Goal: Information Seeking & Learning: Learn about a topic

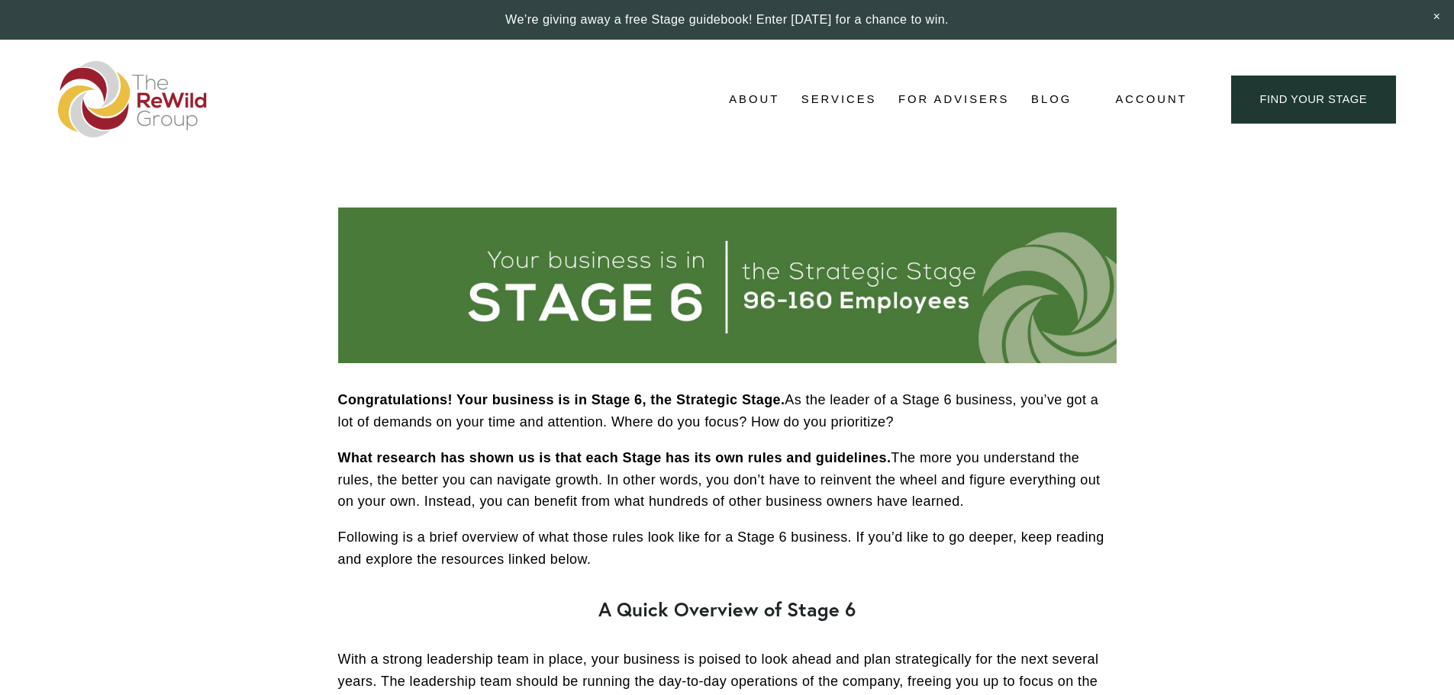
scroll to position [2443, 0]
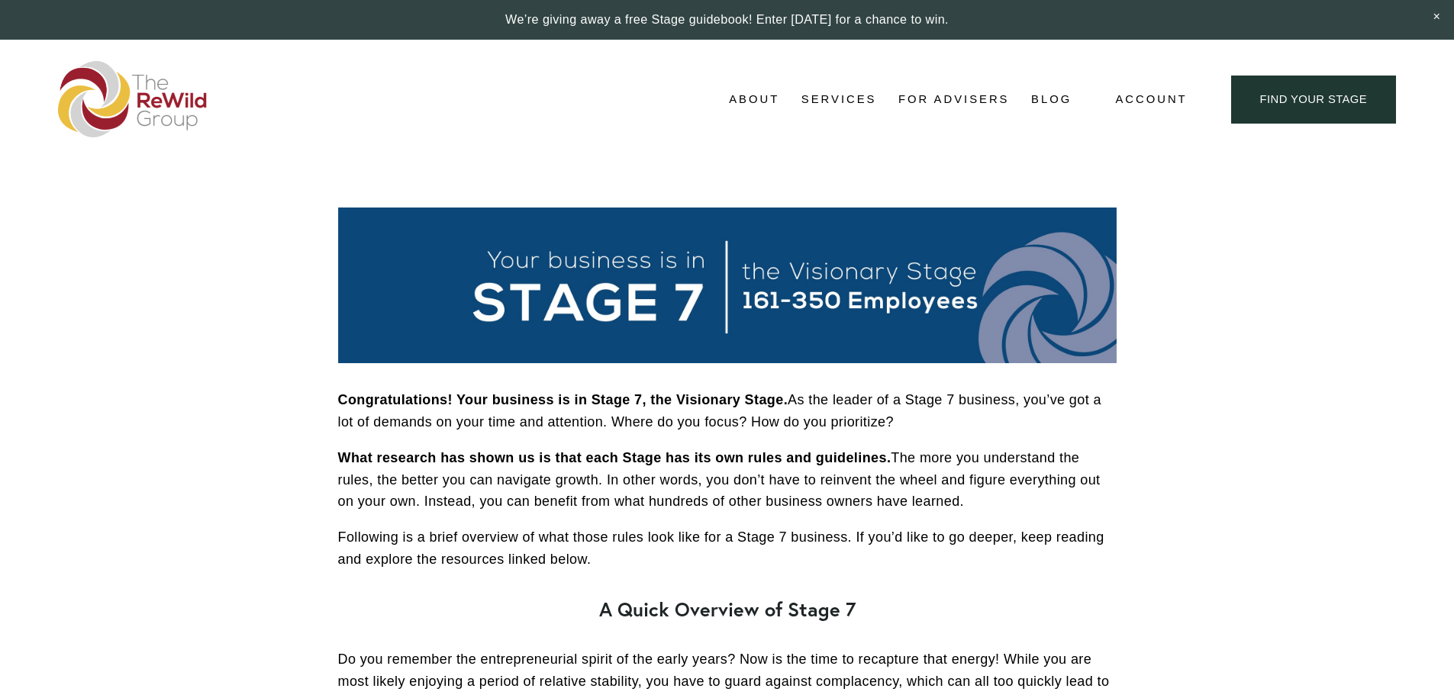
click at [710, 402] on strong "Congratulations! Your business is in Stage 7, the Visionary Stage." at bounding box center [563, 399] width 450 height 15
copy strong "Visionary"
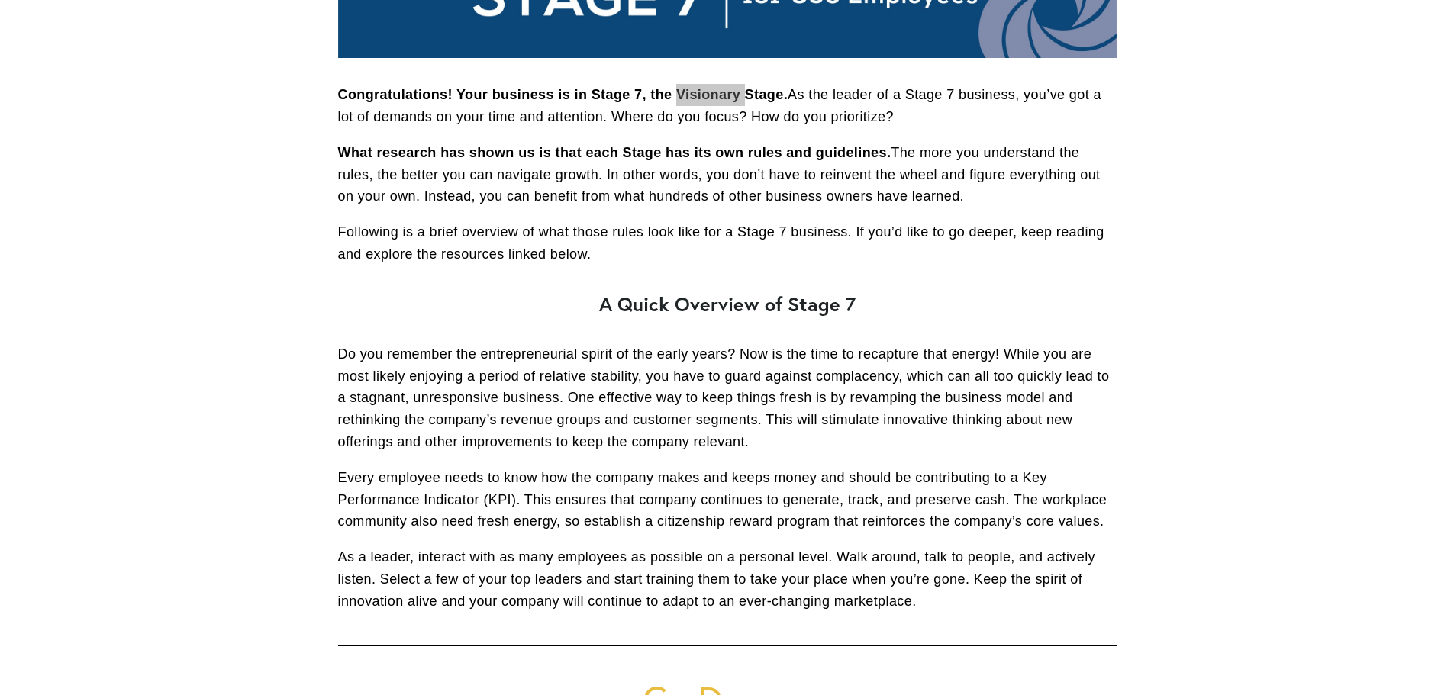
scroll to position [382, 0]
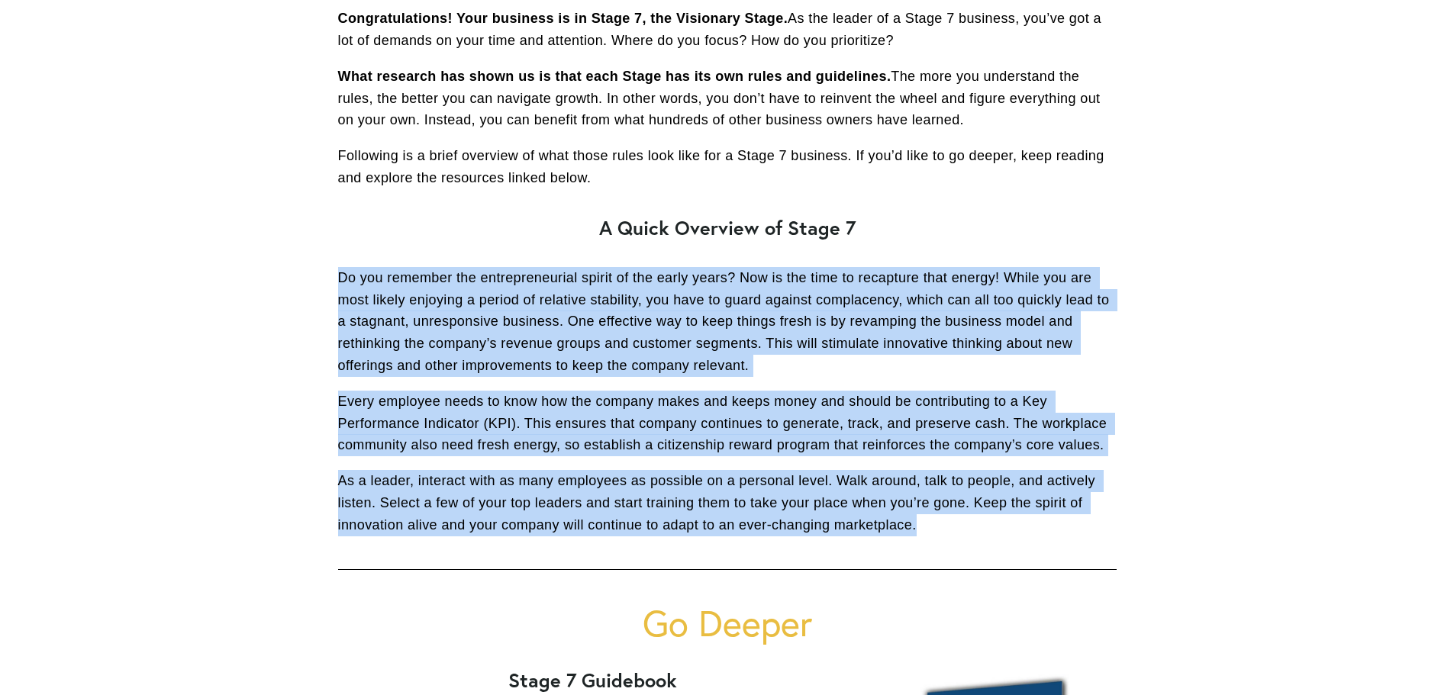
drag, startPoint x: 337, startPoint y: 278, endPoint x: 924, endPoint y: 526, distance: 637.3
click at [924, 526] on div "Congratulations! Your business is in Stage 7, the Visionary Stage. As the leade…" at bounding box center [727, 272] width 779 height 528
copy div "Do you remember the entrepreneurial spirit of the early years? Now is the time …"
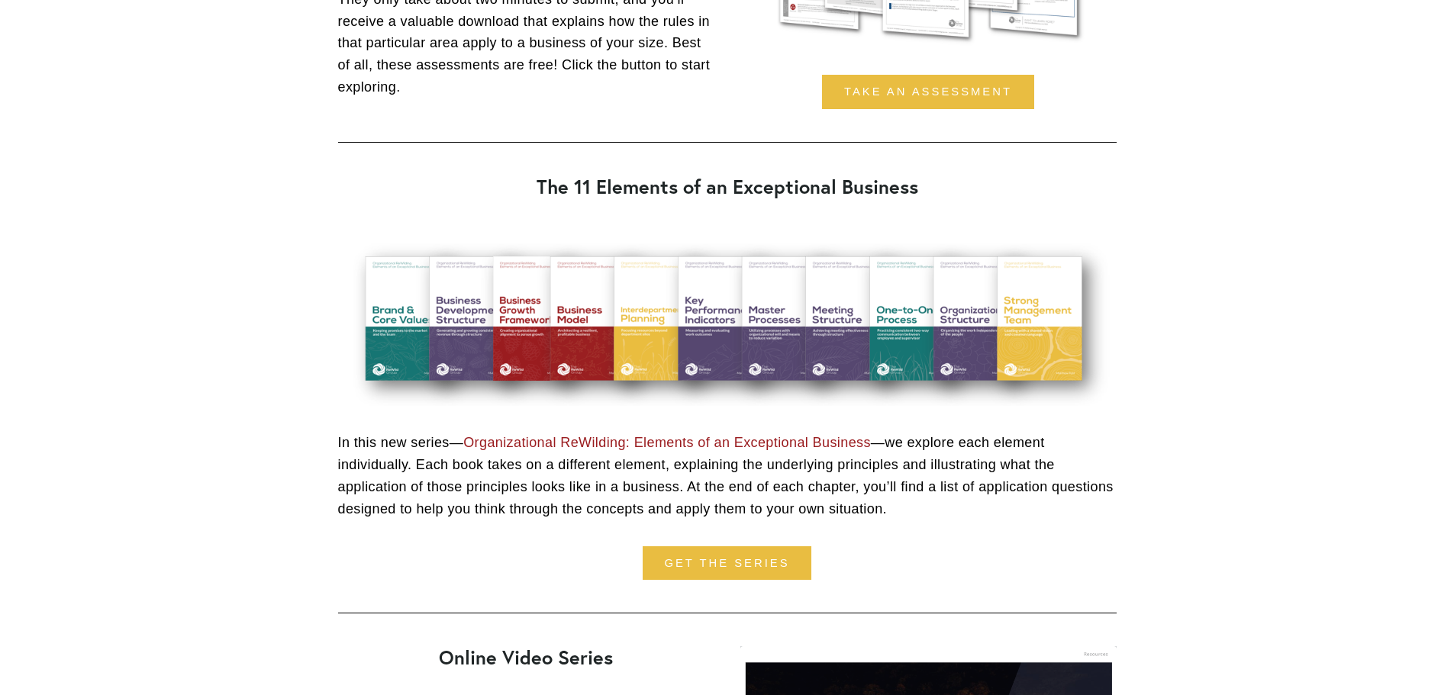
scroll to position [1663, 0]
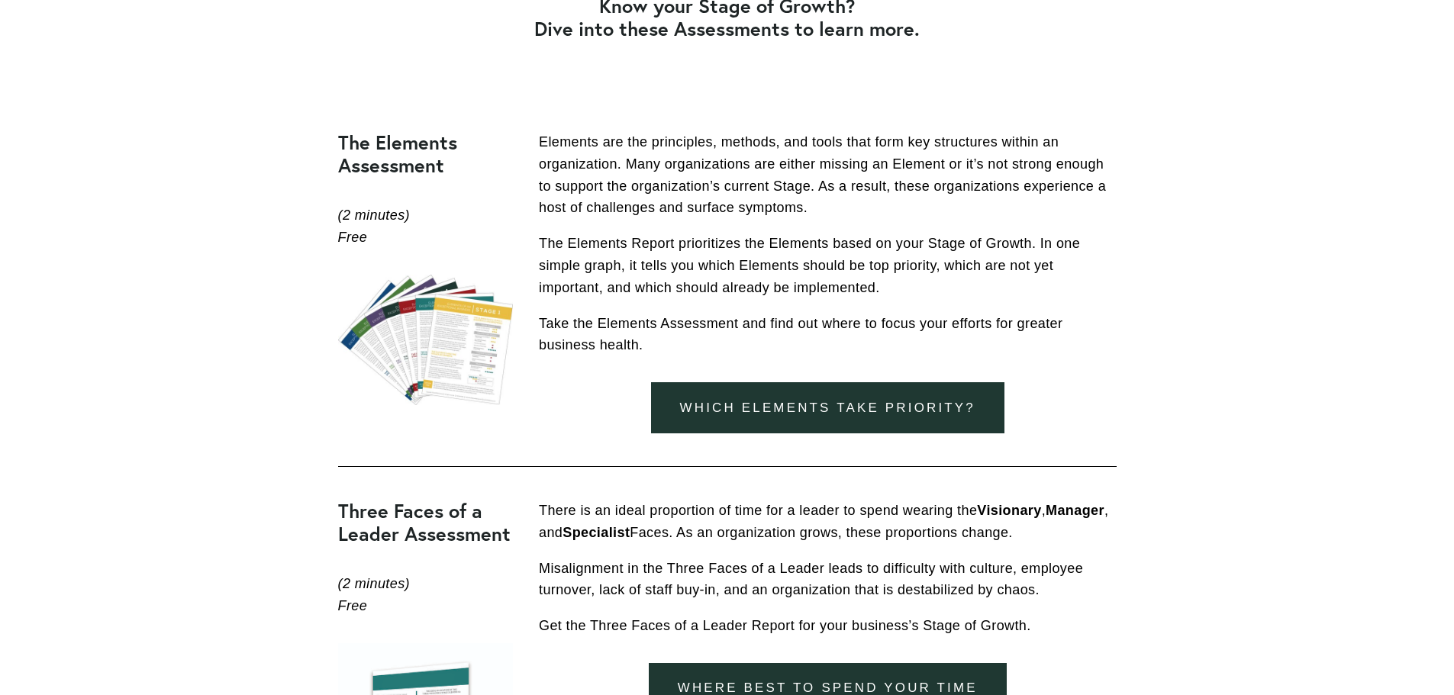
scroll to position [994, 0]
